Goal: Find specific page/section: Find specific page/section

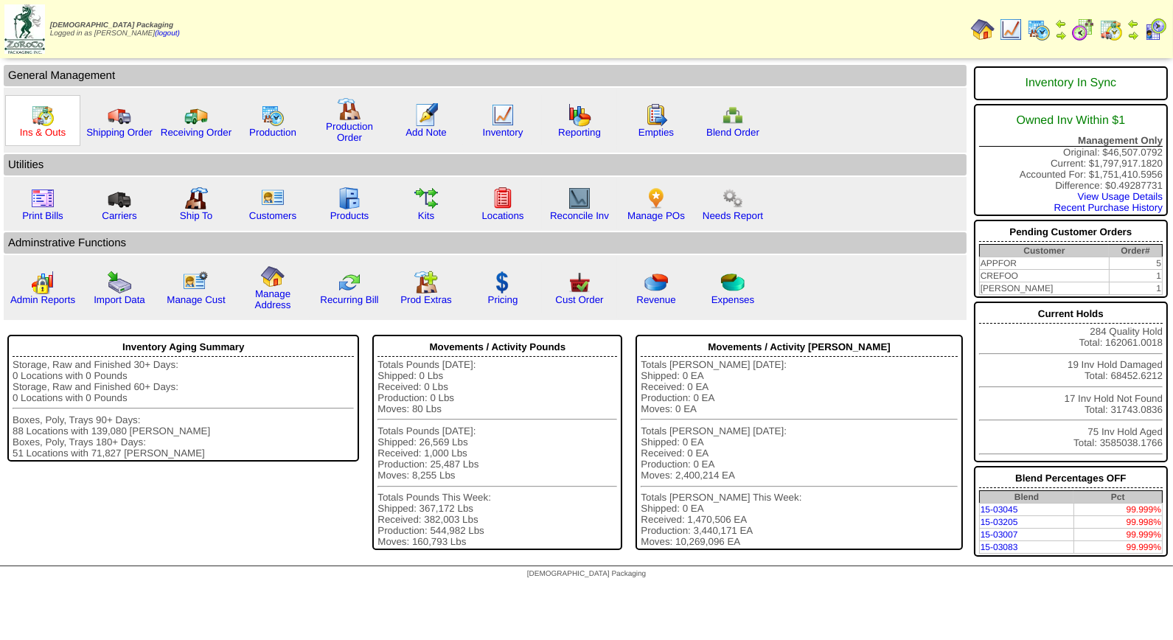
click at [38, 127] on link "Ins & Outs" at bounding box center [43, 132] width 46 height 11
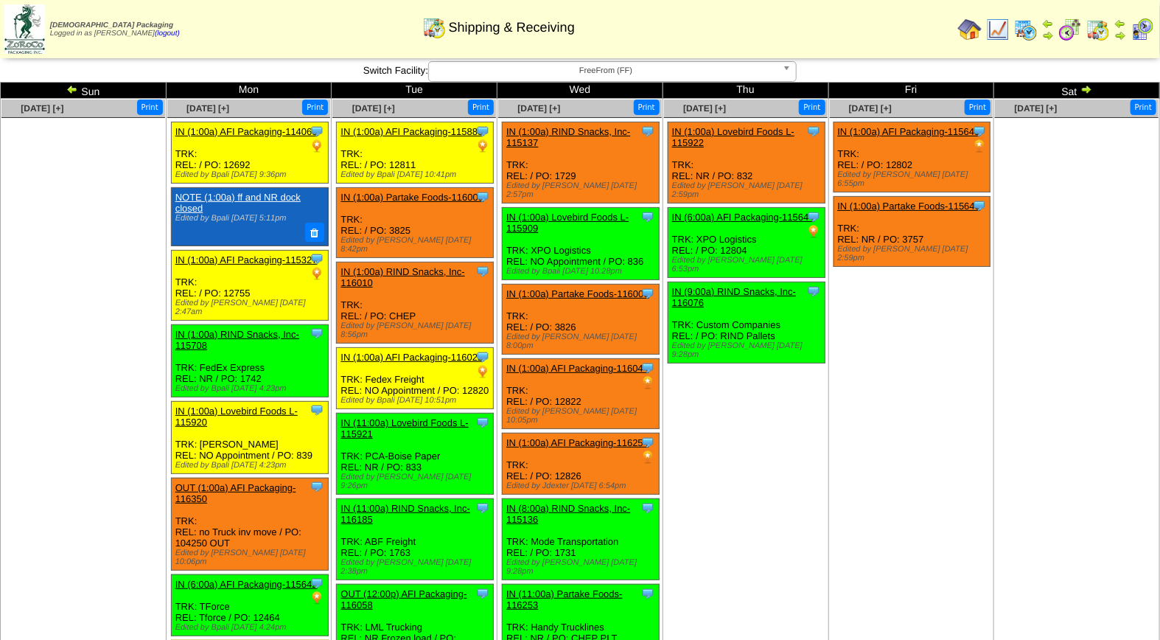
click at [1034, 29] on img at bounding box center [1026, 30] width 24 height 24
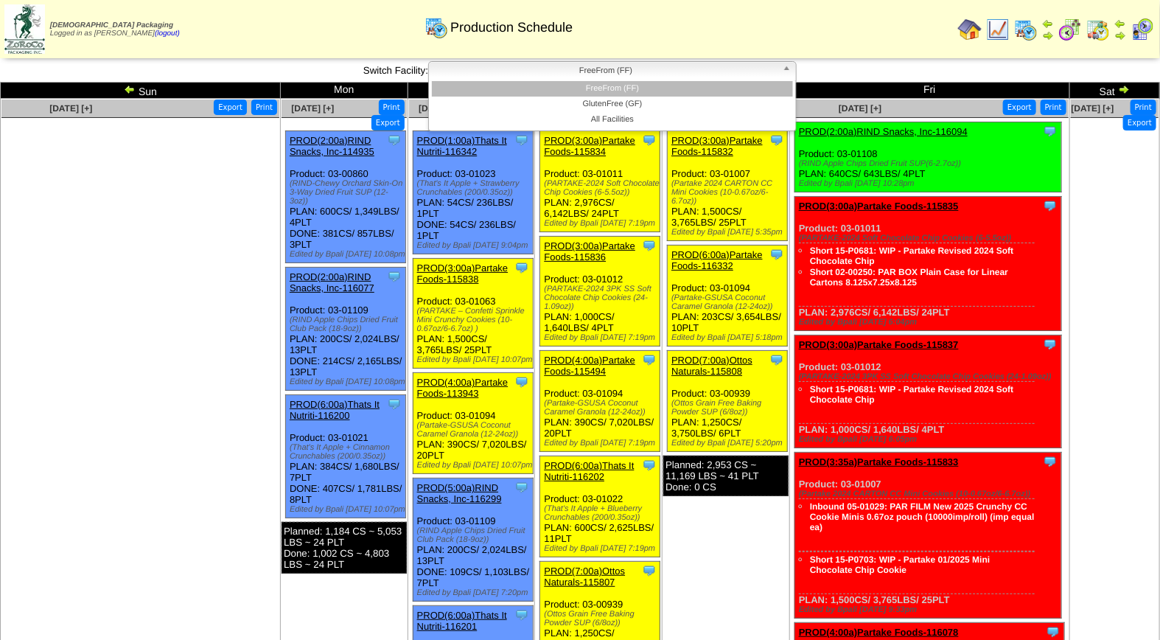
click at [615, 70] on span "FreeFrom (FF)" at bounding box center [606, 71] width 342 height 18
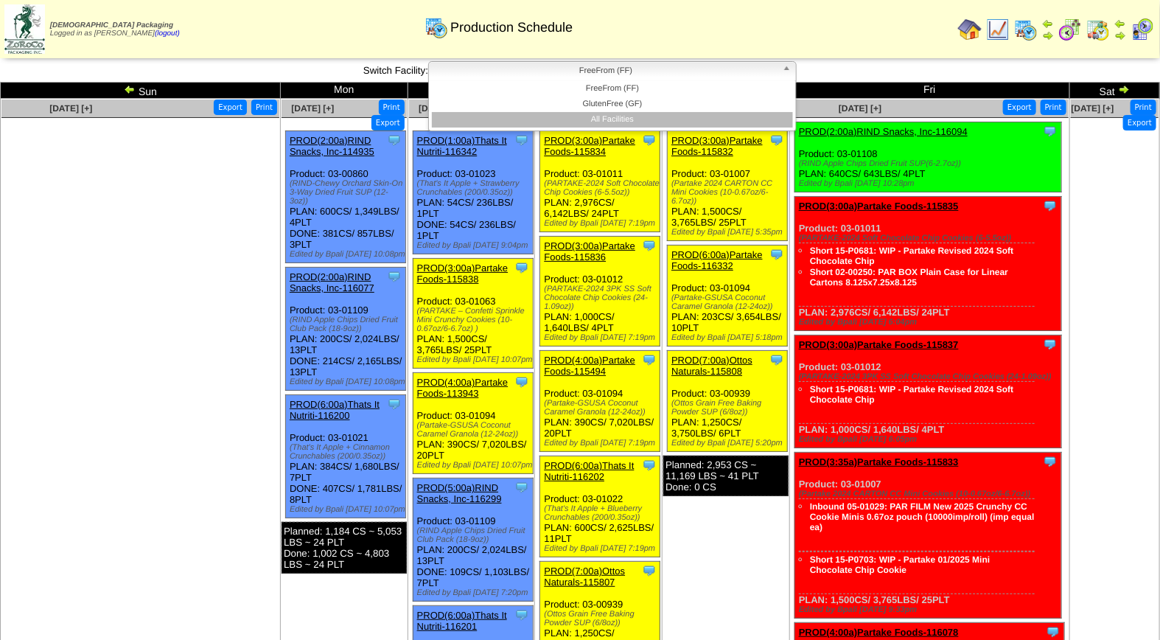
click at [610, 114] on li "All Facilities" at bounding box center [612, 119] width 361 height 15
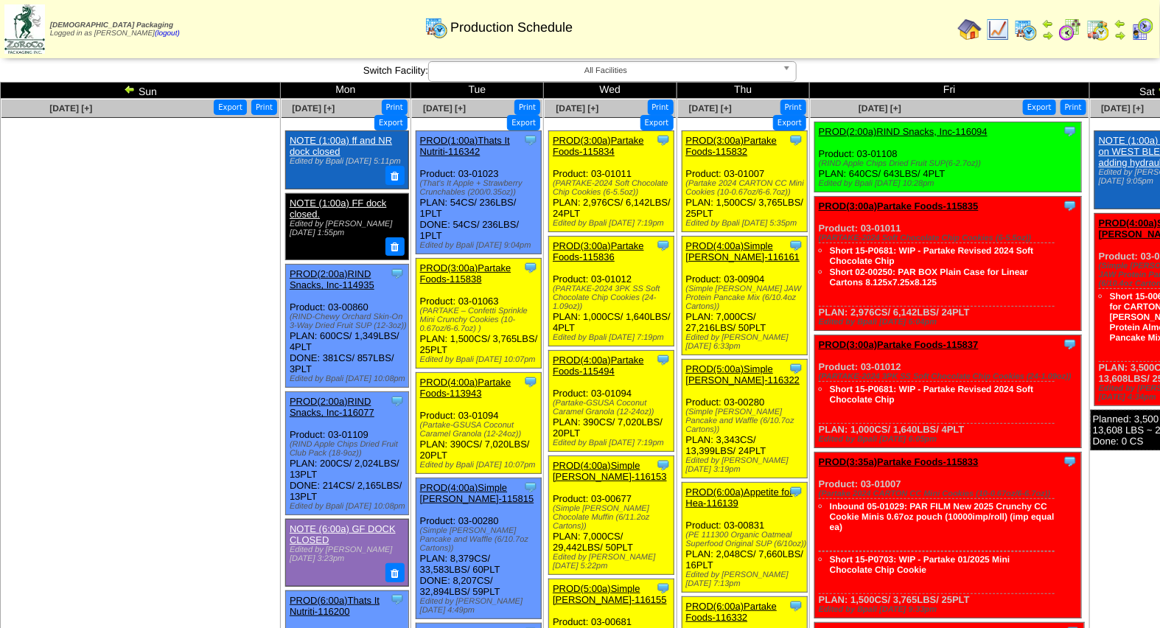
click at [641, 70] on span "All Facilities" at bounding box center [606, 71] width 342 height 18
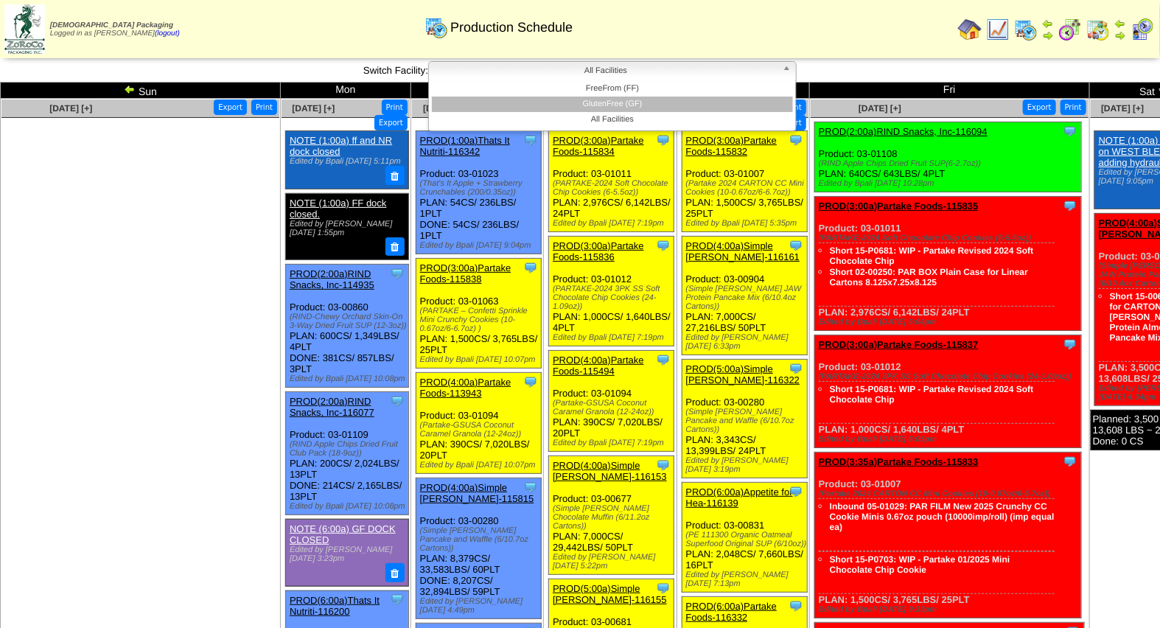
click at [636, 102] on li "GlutenFree (GF)" at bounding box center [612, 104] width 361 height 15
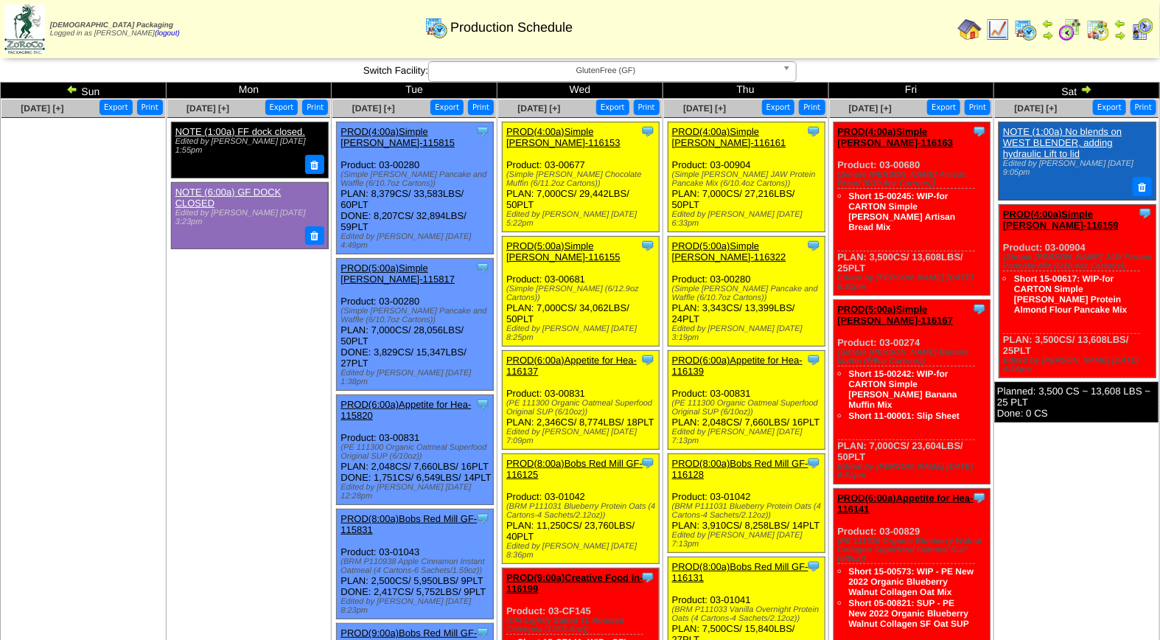
click at [1143, 28] on img at bounding box center [1143, 30] width 24 height 24
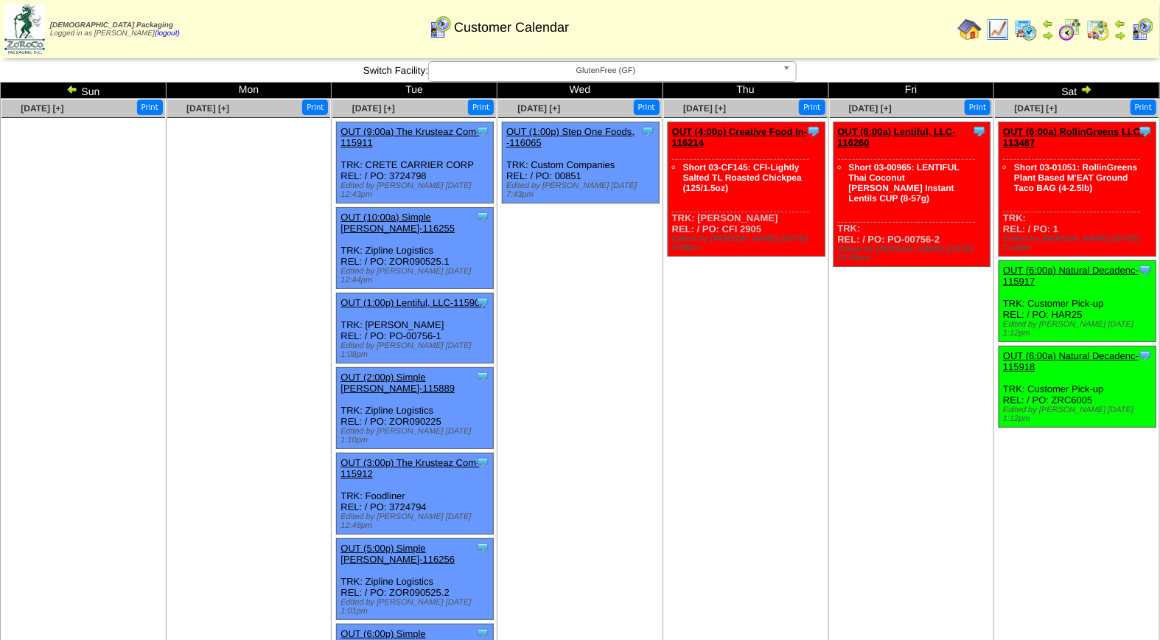
click at [566, 68] on span "GlutenFree (GF)" at bounding box center [606, 71] width 342 height 18
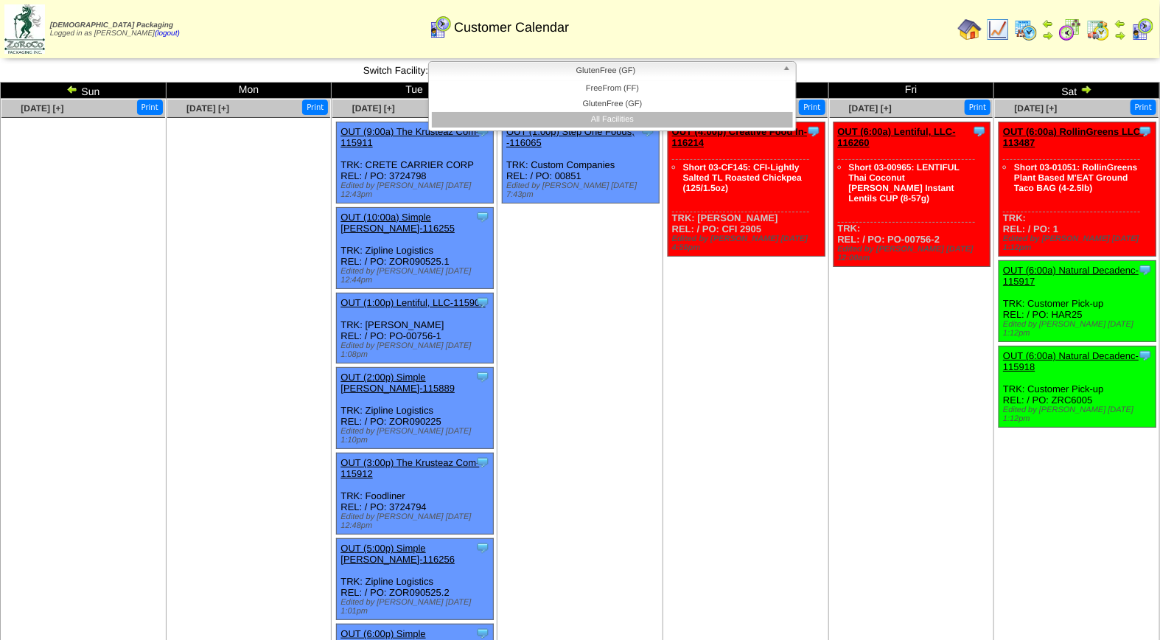
click at [588, 113] on li "All Facilities" at bounding box center [612, 119] width 361 height 15
